Goal: Information Seeking & Learning: Learn about a topic

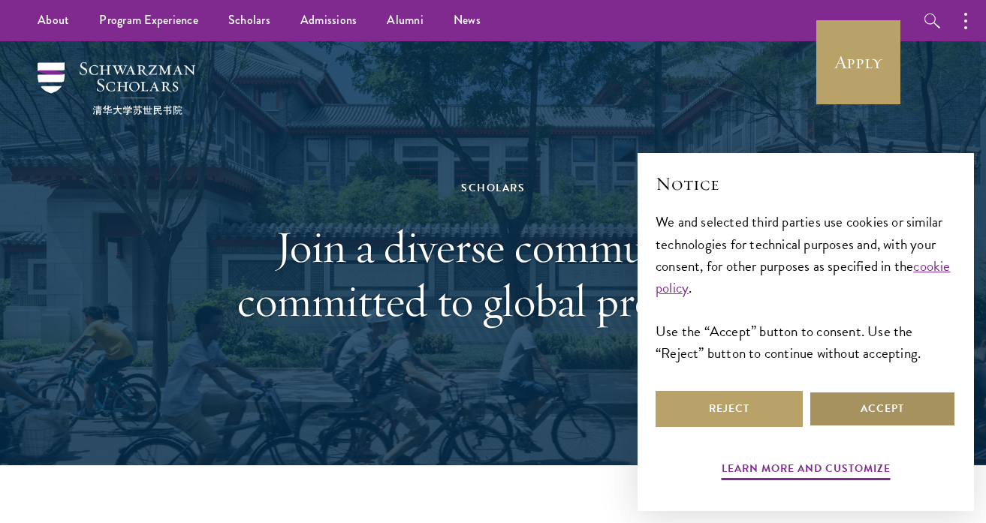
click at [856, 414] on button "Accept" at bounding box center [881, 409] width 147 height 36
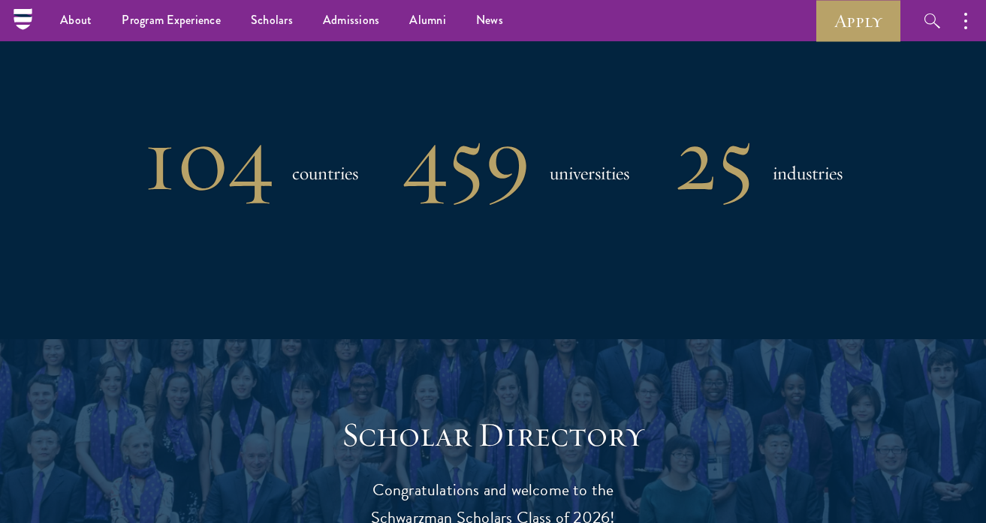
scroll to position [1200, 0]
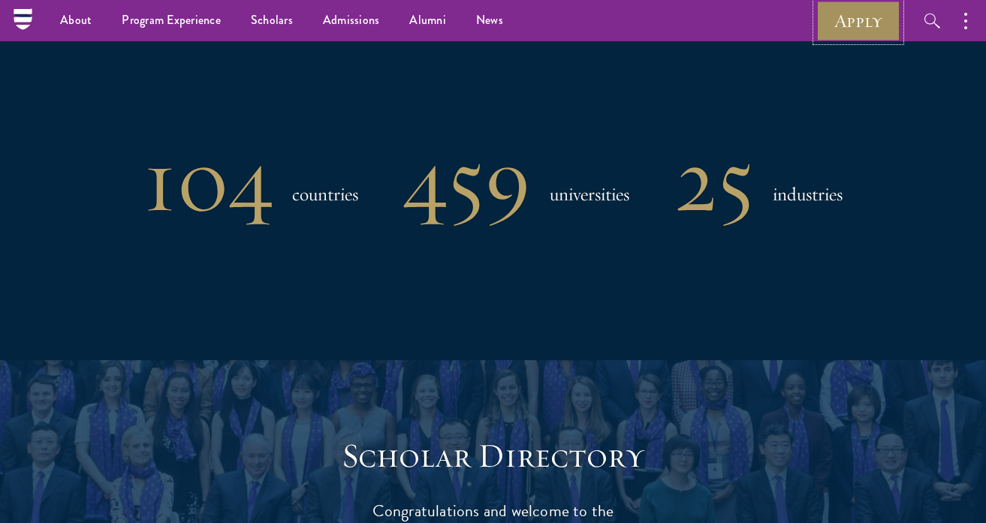
click at [851, 15] on link "Apply" at bounding box center [858, 20] width 84 height 41
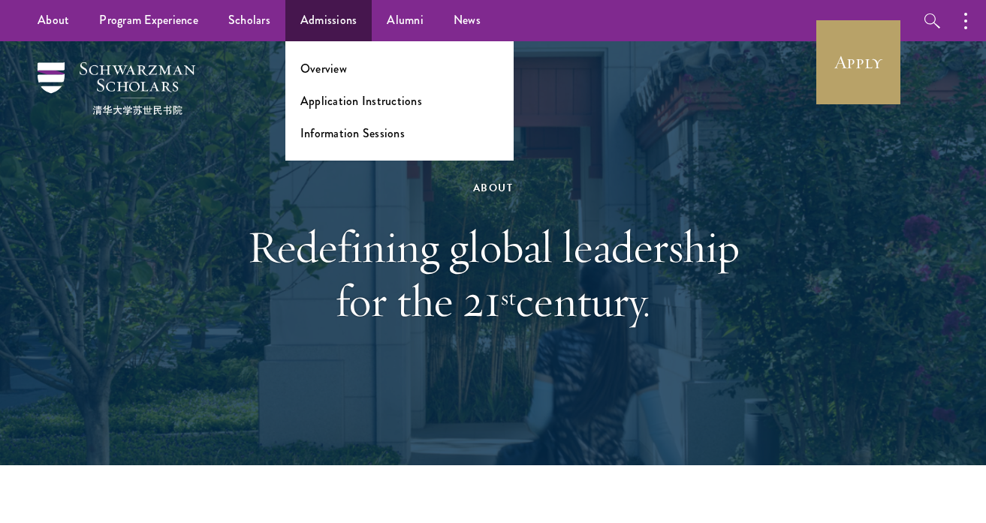
click at [353, 74] on li "Overview" at bounding box center [399, 68] width 198 height 17
click at [321, 71] on link "Overview" at bounding box center [323, 68] width 47 height 17
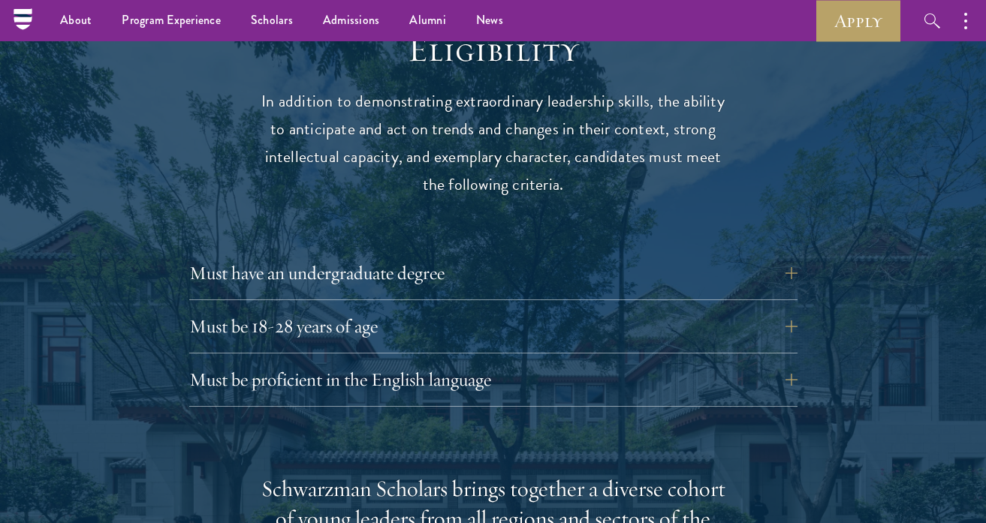
scroll to position [1927, 0]
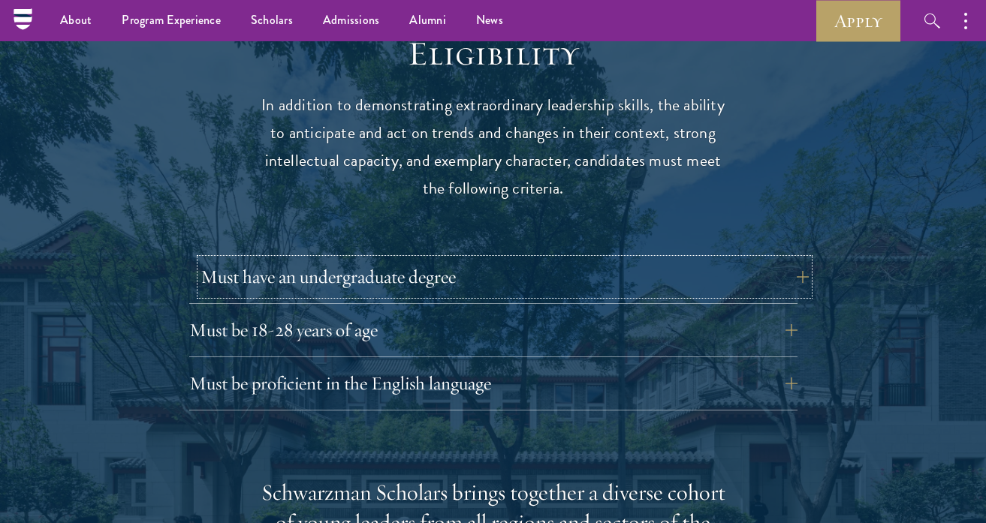
click at [613, 259] on button "Must have an undergraduate degree" at bounding box center [504, 277] width 608 height 36
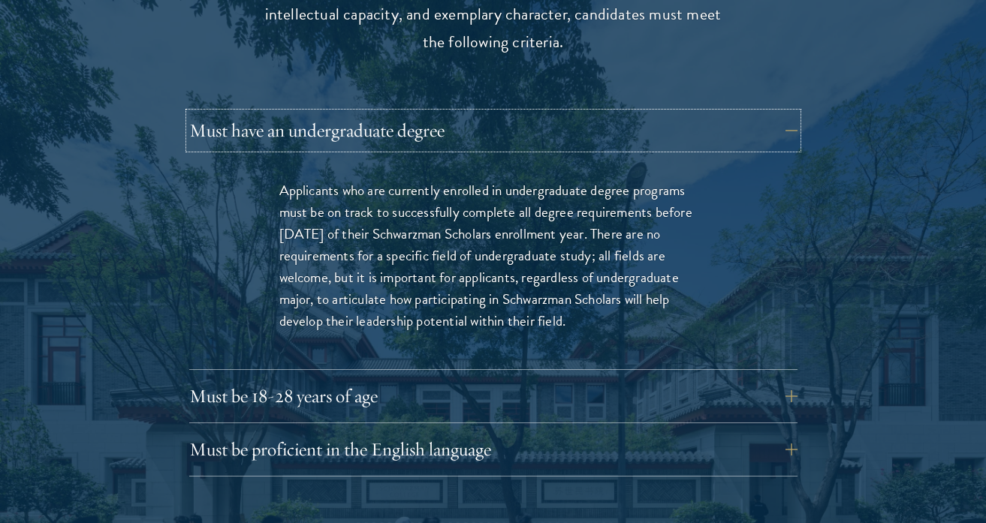
scroll to position [2082, 0]
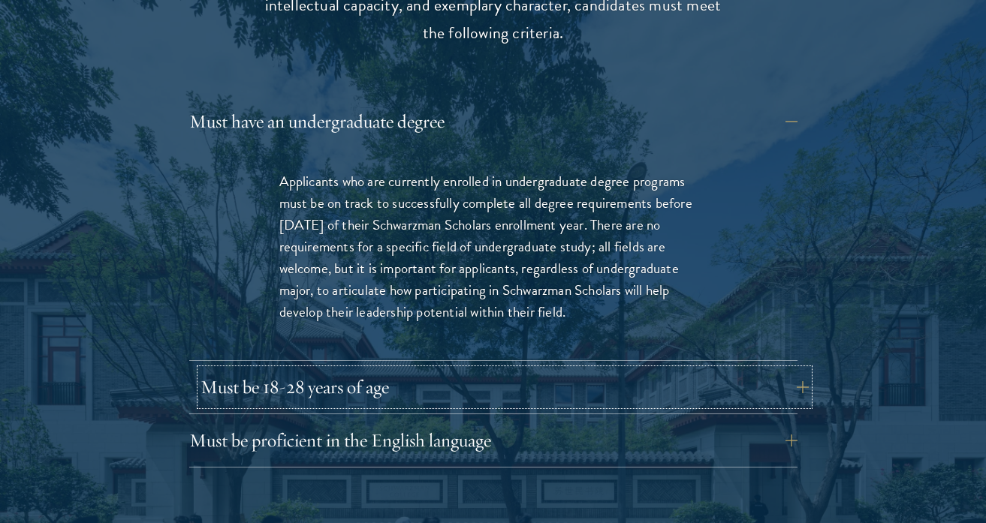
click at [580, 369] on button "Must be 18-28 years of age" at bounding box center [504, 387] width 608 height 36
